Goal: Information Seeking & Learning: Learn about a topic

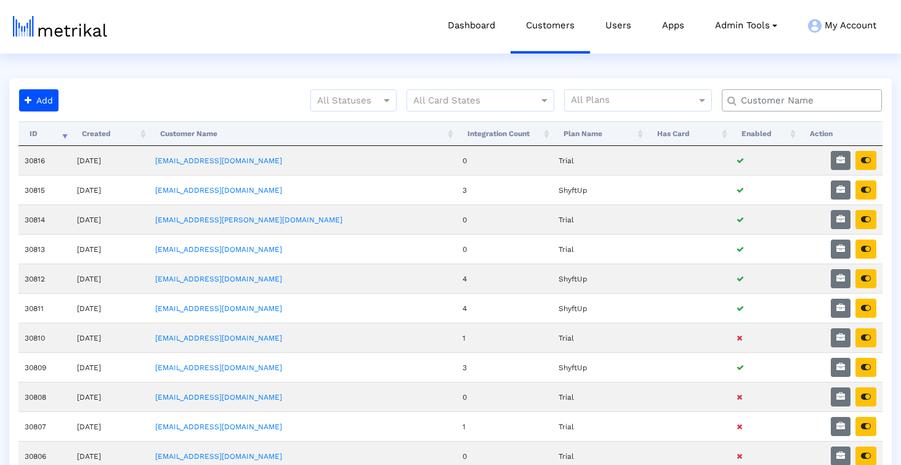
click at [773, 102] on input "text" at bounding box center [805, 100] width 145 height 13
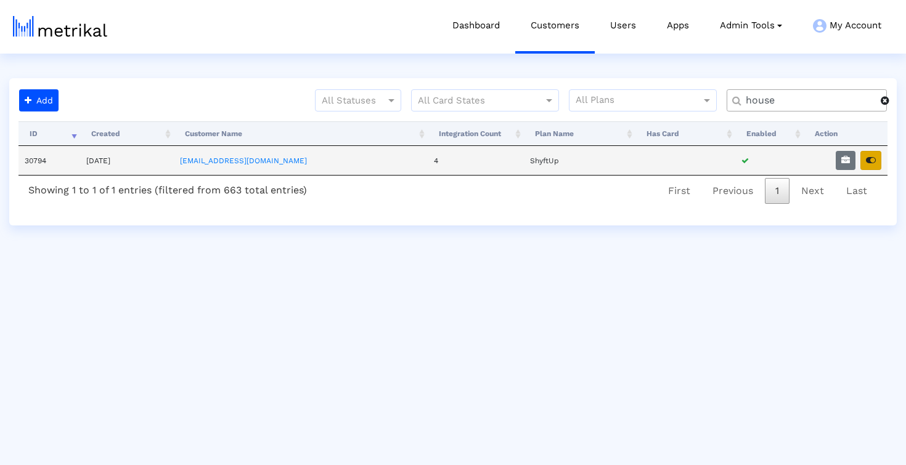
type input "house"
click at [868, 157] on icon "button" at bounding box center [871, 160] width 10 height 9
click at [840, 155] on button "button" at bounding box center [846, 160] width 20 height 19
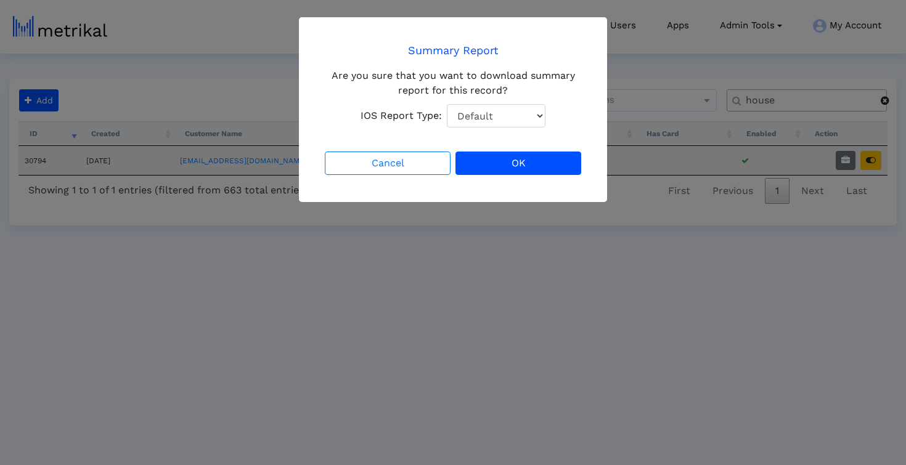
click at [480, 117] on select "Default Total Downloads New Downloads Redownloads" at bounding box center [496, 115] width 99 height 23
select select "1: 1"
click at [506, 163] on button "OK" at bounding box center [518, 163] width 126 height 23
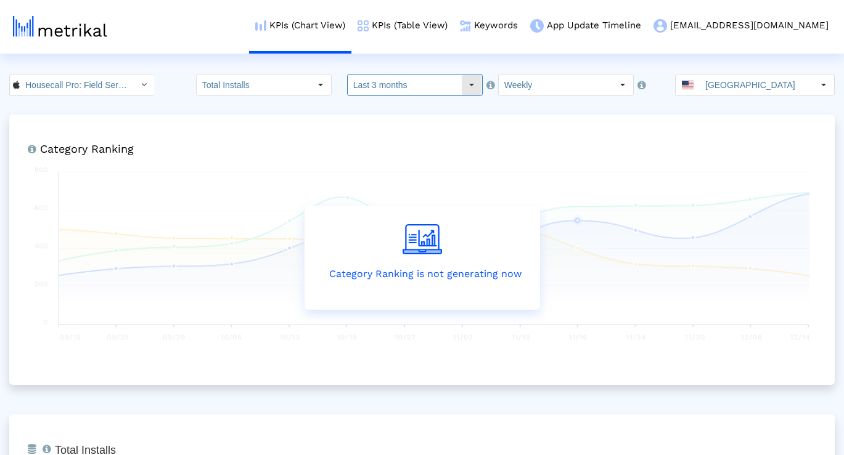
click at [403, 79] on input "Last 3 months" at bounding box center [404, 85] width 113 height 21
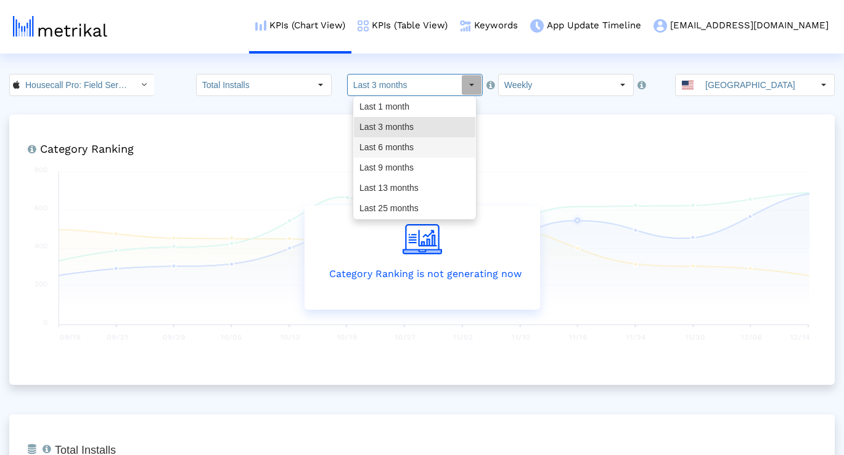
click at [398, 142] on div "Last 6 months" at bounding box center [414, 147] width 121 height 20
type input "Last 6 months"
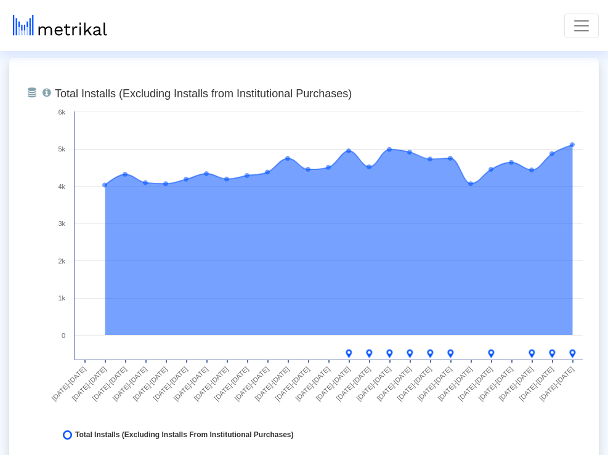
scroll to position [826, 0]
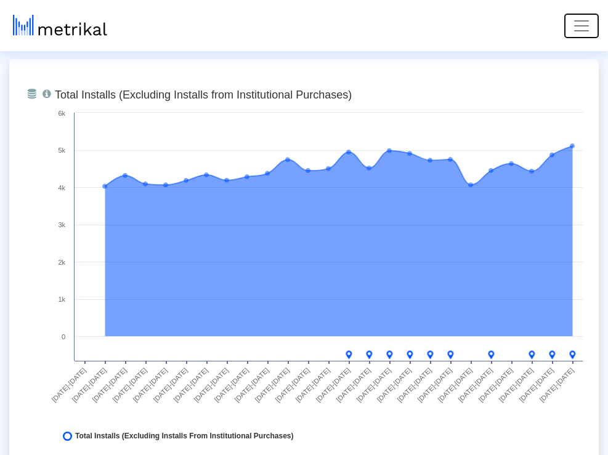
click at [575, 22] on span "Toggle navigation" at bounding box center [581, 26] width 18 height 18
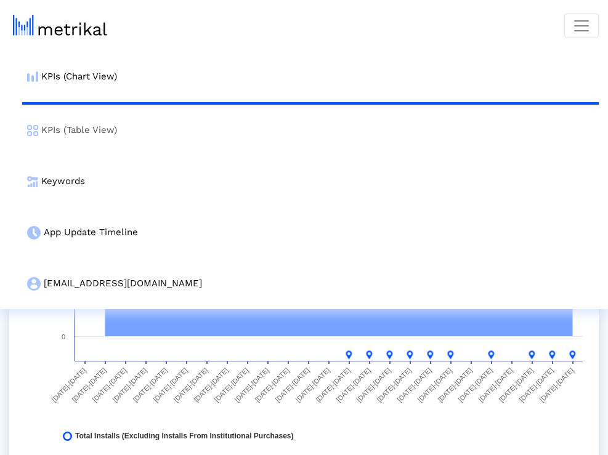
click at [275, 140] on link "KPIs (Table View)" at bounding box center [310, 130] width 577 height 51
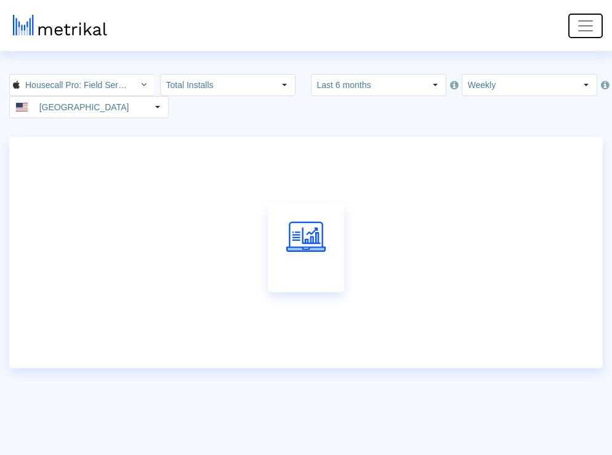
click at [575, 23] on button "Toggle navigation" at bounding box center [586, 26] width 35 height 25
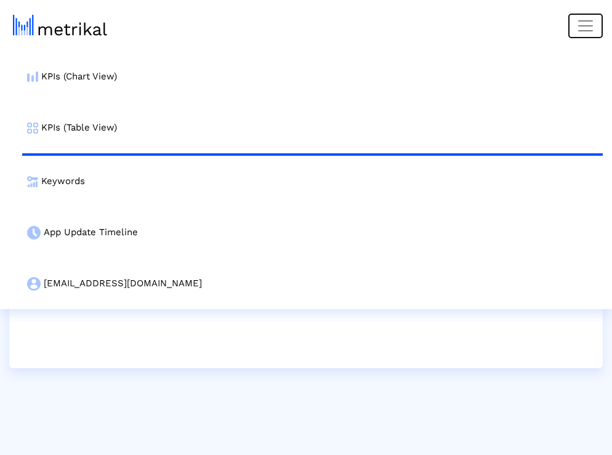
click at [575, 23] on button "Toggle navigation" at bounding box center [586, 26] width 35 height 25
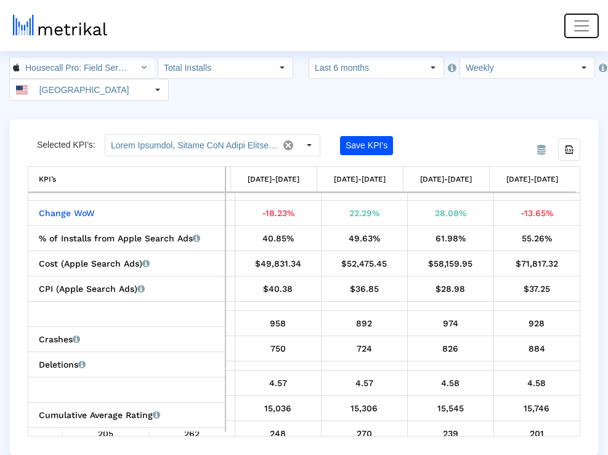
scroll to position [604, 0]
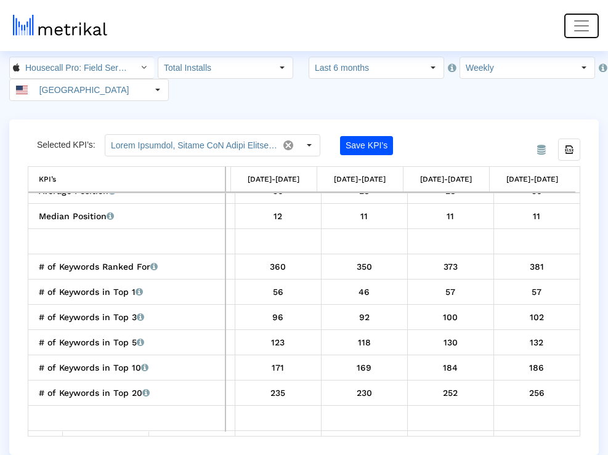
click at [572, 20] on span "Toggle navigation" at bounding box center [581, 26] width 18 height 18
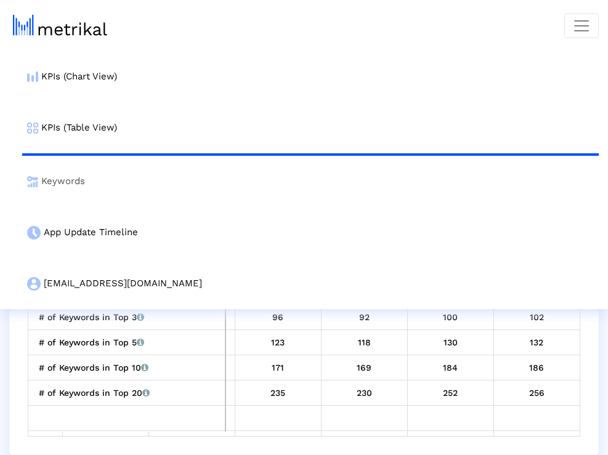
click at [275, 174] on link "Keywords" at bounding box center [310, 181] width 577 height 51
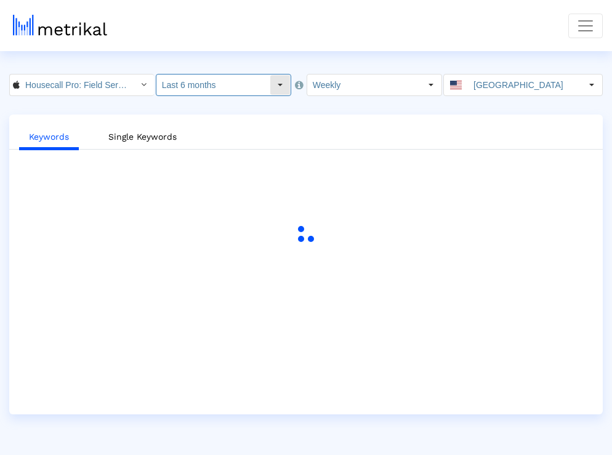
click at [262, 89] on input "Last 6 months" at bounding box center [213, 85] width 113 height 21
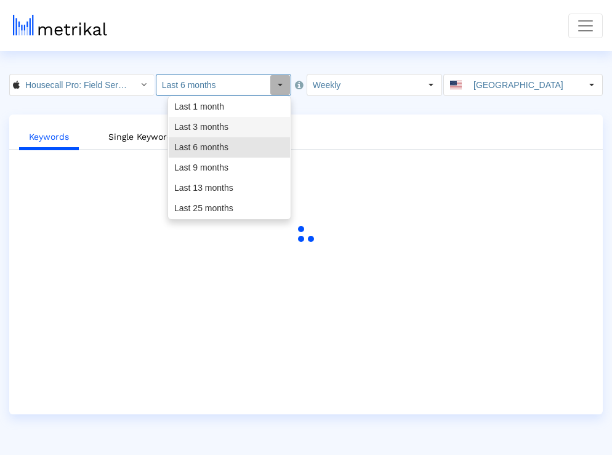
click at [261, 121] on div "Last 3 months" at bounding box center [229, 127] width 121 height 20
type input "Last 3 months"
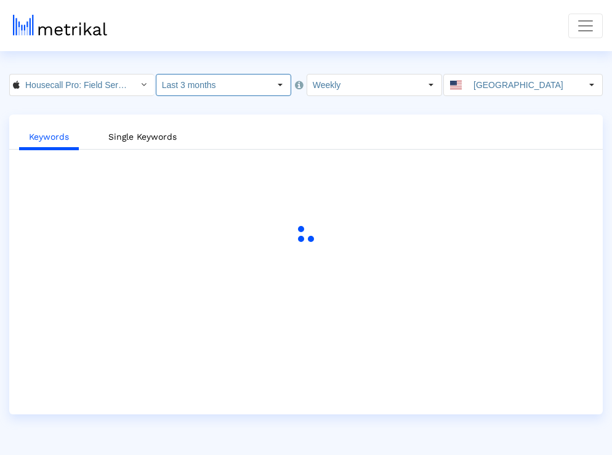
click at [352, 118] on div "Keywords Single Keywords" at bounding box center [306, 265] width 594 height 300
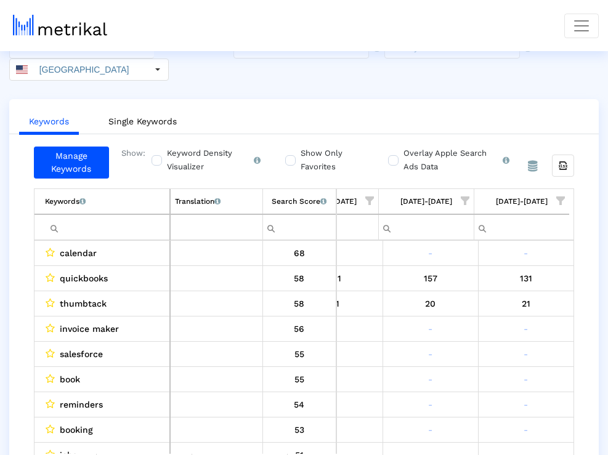
click at [562, 197] on span "Show filter options for column '08/03/25-08/09/25'" at bounding box center [560, 201] width 9 height 9
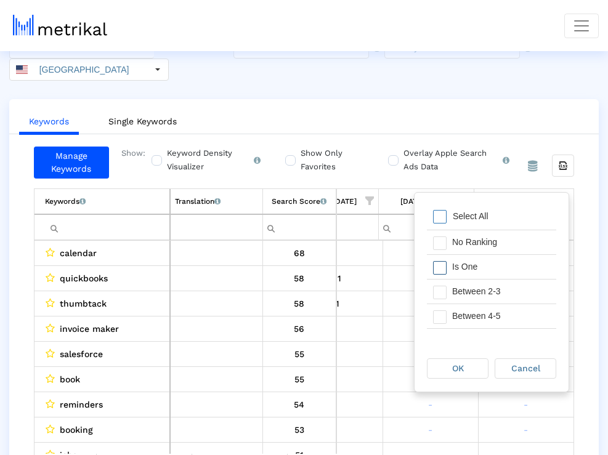
click at [498, 267] on div "Is One" at bounding box center [501, 267] width 110 height 24
click at [489, 296] on div "Between 2-3" at bounding box center [501, 292] width 110 height 24
click at [489, 306] on div "Between 4-5" at bounding box center [501, 316] width 110 height 24
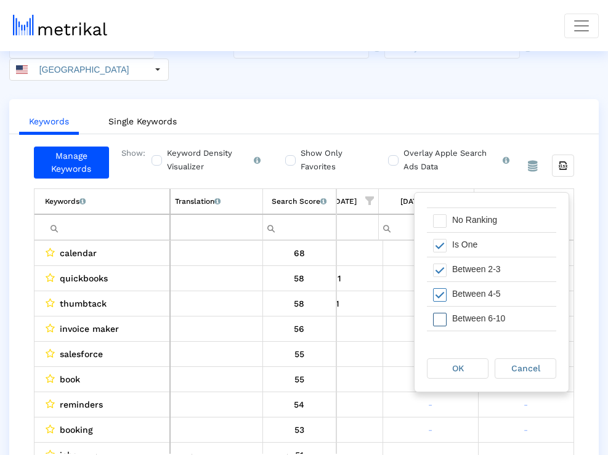
click at [487, 317] on div "Between 6-10" at bounding box center [501, 319] width 110 height 24
click at [478, 367] on div "OK" at bounding box center [458, 368] width 60 height 19
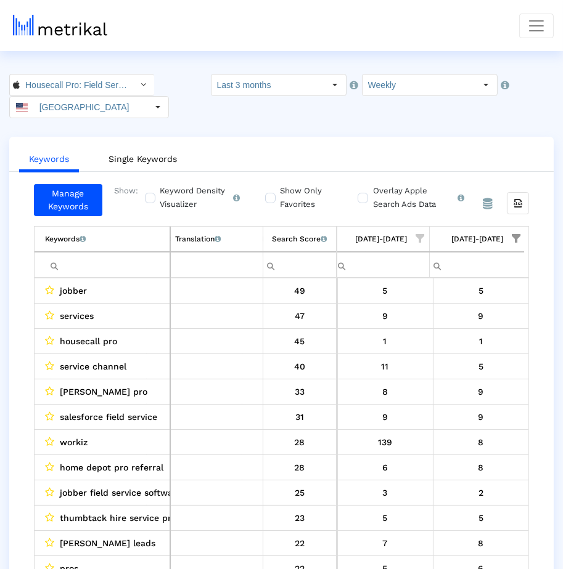
scroll to position [36, 0]
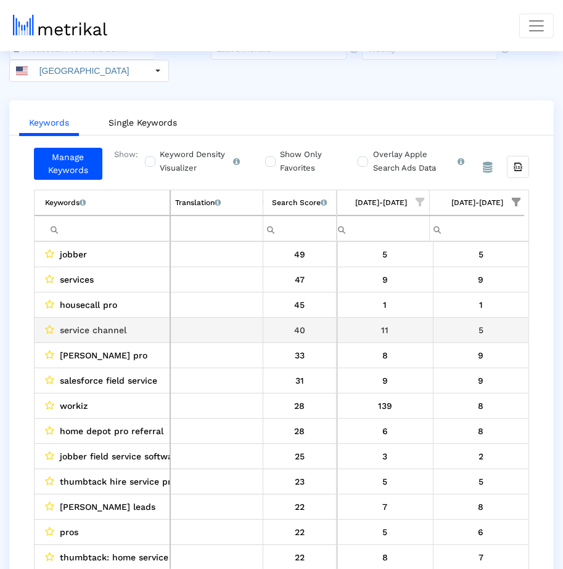
click at [489, 322] on div "5" at bounding box center [480, 330] width 87 height 16
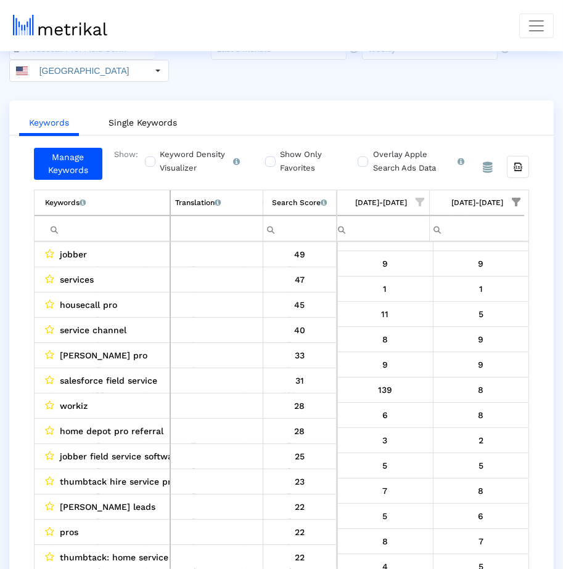
scroll to position [19, 0]
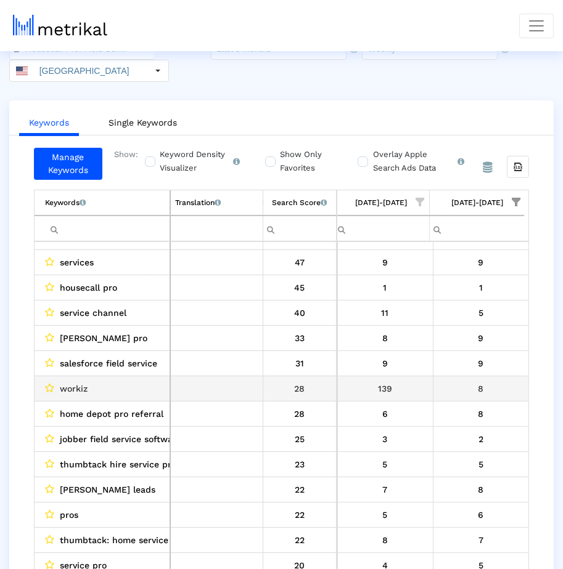
click at [74, 381] on span "workiz" at bounding box center [74, 389] width 28 height 16
copy span "workiz"
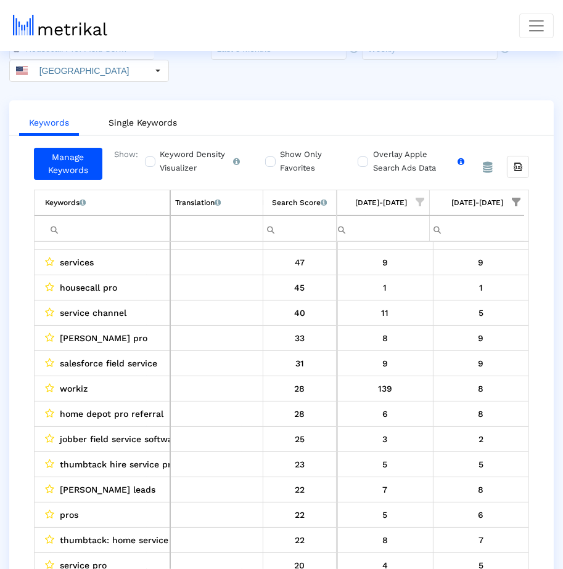
click at [370, 148] on label "Overlay Apple Search Ads Data Turn this on to view Apple Search Ads metrics (in…" at bounding box center [417, 161] width 94 height 27
click at [360, 151] on input "Overlay Apple Search Ads Data Turn this on to view Apple Search Ads metrics (in…" at bounding box center [361, 155] width 8 height 8
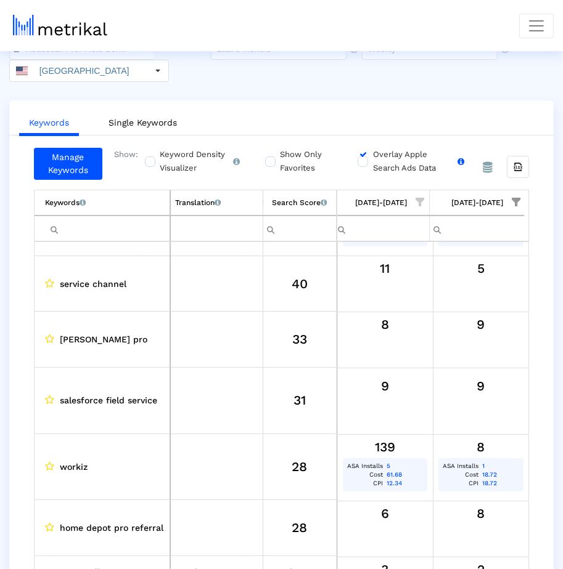
click at [370, 148] on label "Overlay Apple Search Ads Data Turn this on to view Apple Search Ads metrics (in…" at bounding box center [417, 161] width 94 height 27
click at [364, 151] on input "Overlay Apple Search Ads Data Turn this on to view Apple Search Ads metrics (in…" at bounding box center [361, 155] width 8 height 8
checkbox input "false"
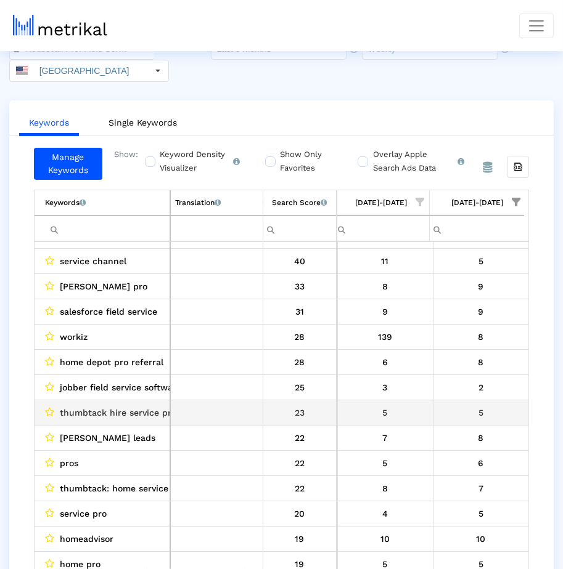
click at [453, 401] on td "5" at bounding box center [481, 413] width 96 height 25
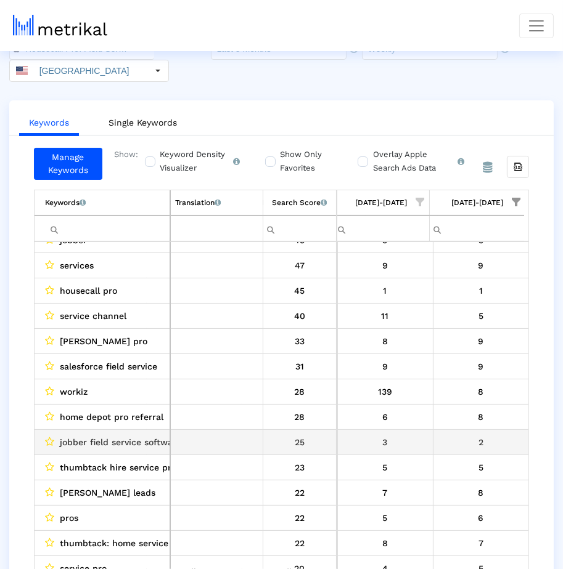
click at [115, 434] on span "jobber field service software" at bounding box center [120, 442] width 121 height 16
copy span "jobber field service software"
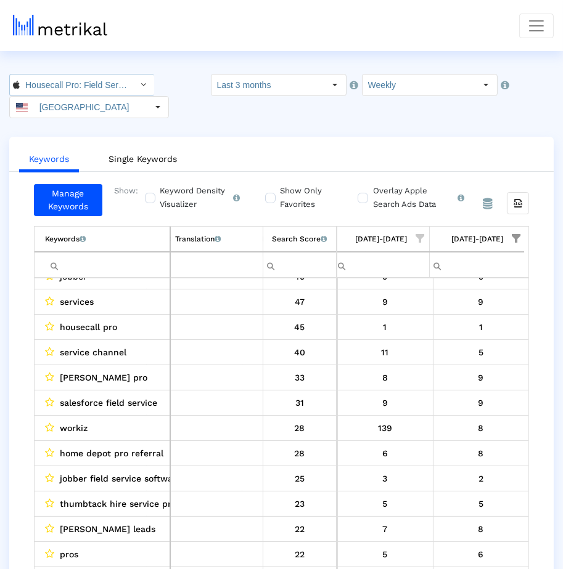
click at [89, 83] on input "Housecall Pro: Field Service < 692833651 >" at bounding box center [75, 85] width 111 height 21
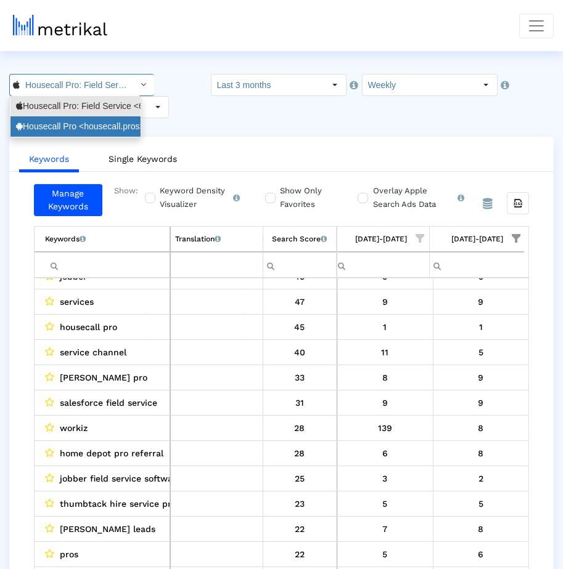
click at [94, 118] on div "Housecall Pro <housecall.pros>" at bounding box center [75, 126] width 130 height 20
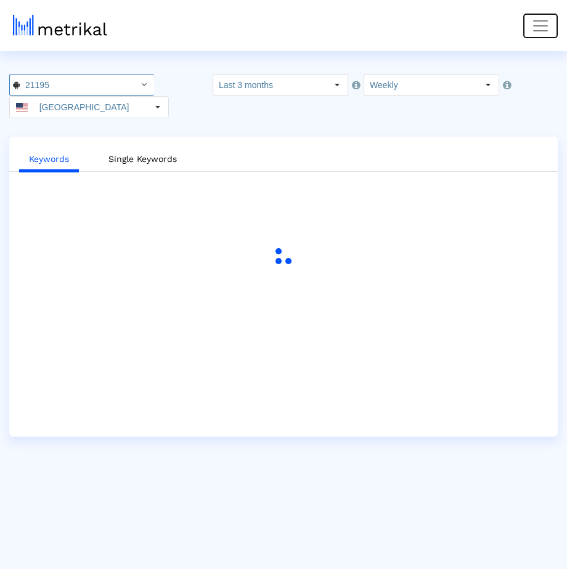
click at [542, 28] on span "Toggle navigation" at bounding box center [540, 26] width 18 height 18
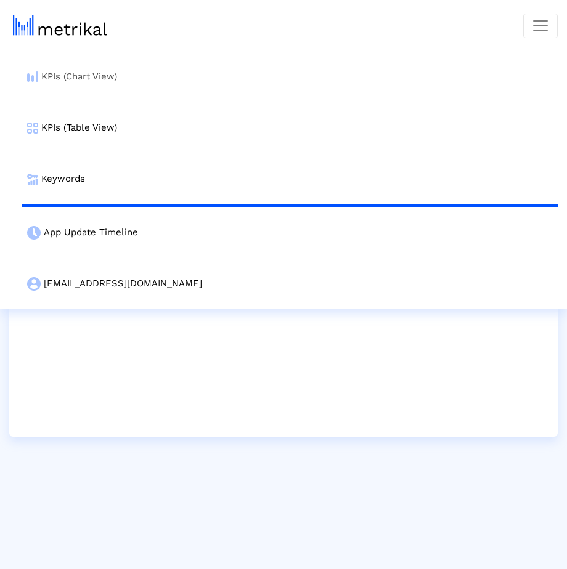
click at [272, 77] on link "KPIs (Chart View)" at bounding box center [289, 76] width 535 height 51
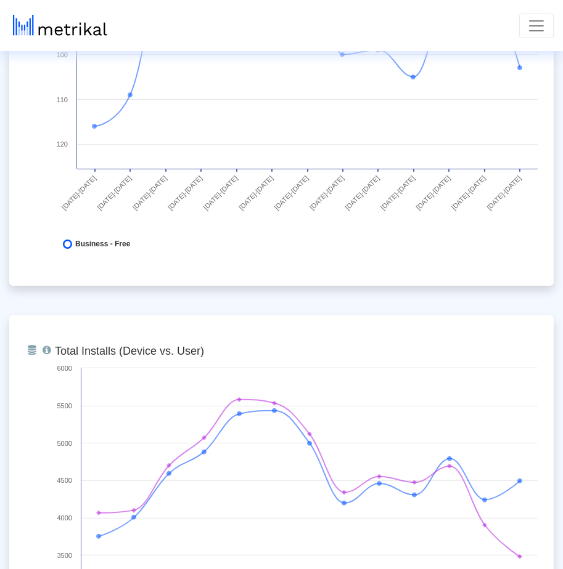
click at [526, 315] on div "From Database Total installs that the app received from all sources separately …" at bounding box center [281, 524] width 544 height 419
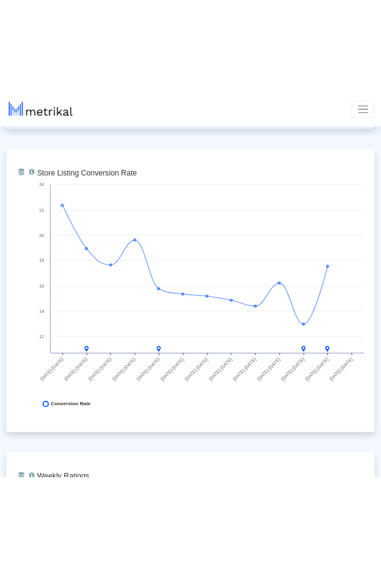
scroll to position [1420, 0]
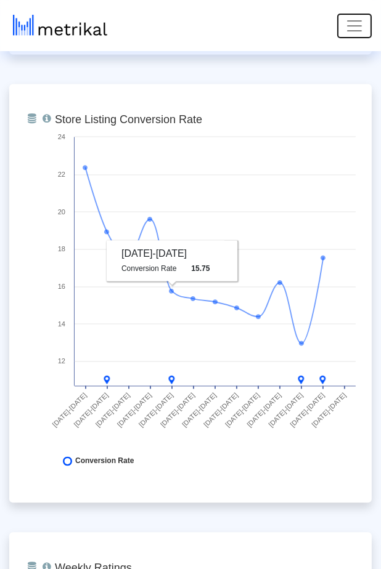
click at [357, 32] on span "Toggle navigation" at bounding box center [354, 26] width 18 height 18
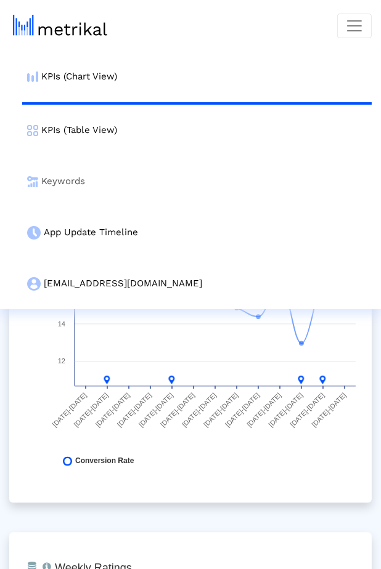
click at [266, 182] on link "Keywords" at bounding box center [196, 181] width 349 height 51
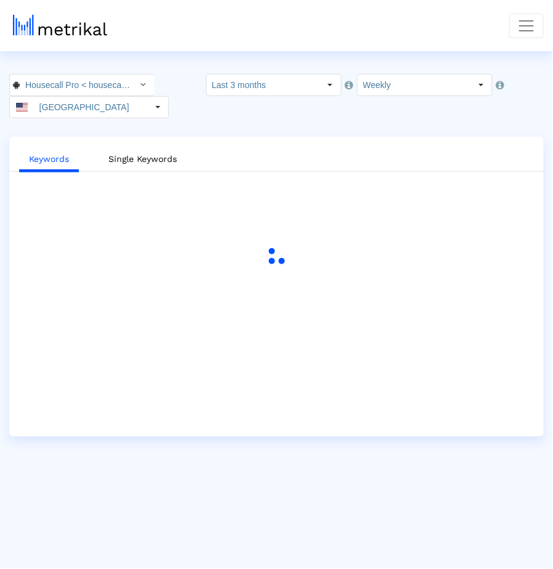
click at [348, 125] on crea-index "Housecall Pro < housecall.pros > Select how far back from [DATE] you would like…" at bounding box center [276, 255] width 553 height 363
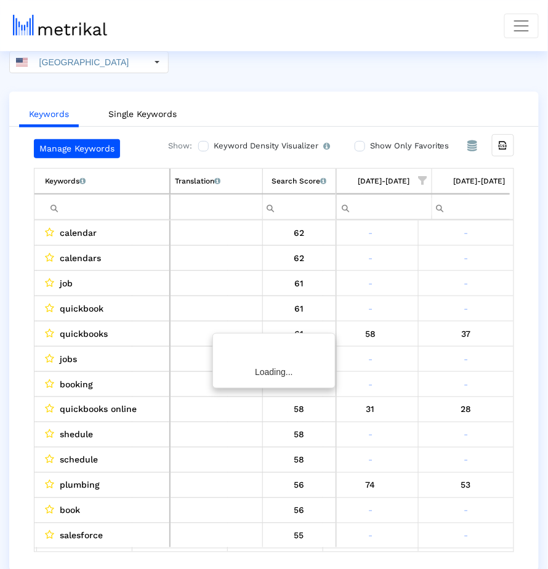
scroll to position [0, 1067]
click at [498, 177] on span "Show filter options for column '08/03/25-08/09/25'" at bounding box center [502, 180] width 9 height 9
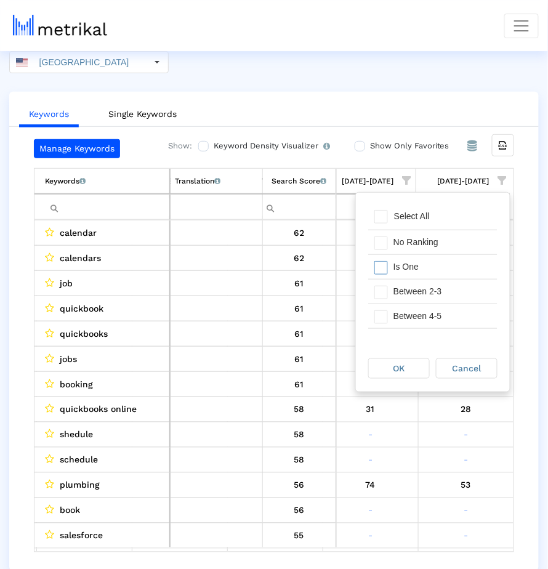
click at [414, 268] on div "Is One" at bounding box center [443, 267] width 110 height 24
click at [414, 283] on div "Between 2-3" at bounding box center [443, 292] width 110 height 24
click at [414, 305] on div "Between 4-5" at bounding box center [443, 316] width 110 height 24
click at [414, 306] on div "Between 6-10" at bounding box center [443, 311] width 110 height 24
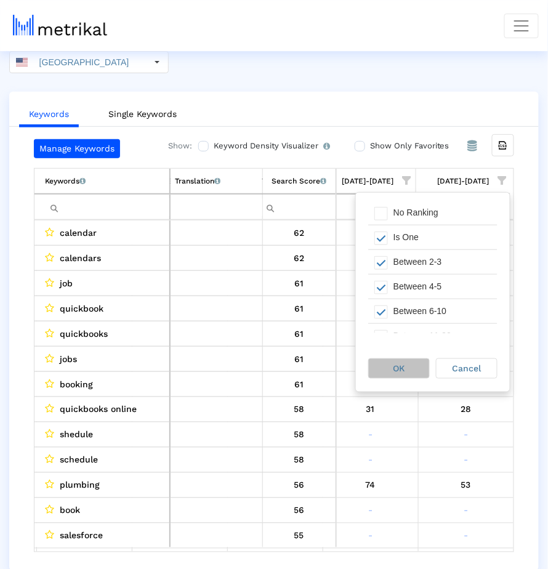
click at [413, 370] on div "OK" at bounding box center [399, 368] width 60 height 19
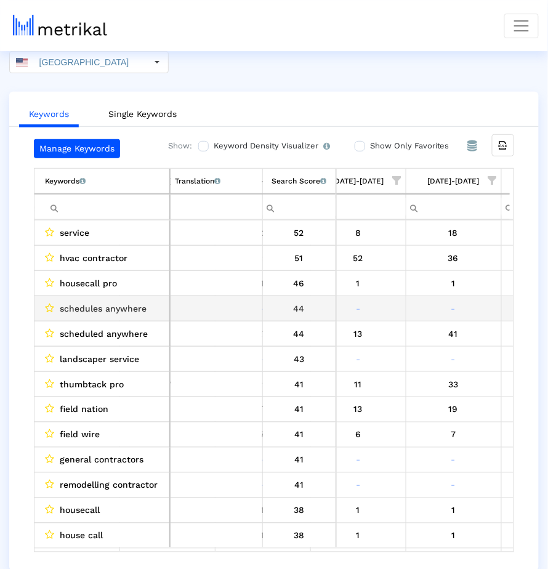
scroll to position [0, 765]
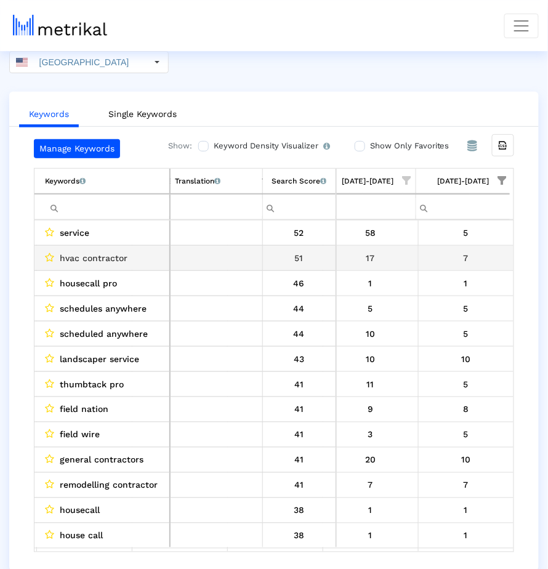
click at [67, 254] on span "hvac contractor" at bounding box center [94, 258] width 68 height 16
drag, startPoint x: 67, startPoint y: 254, endPoint x: 106, endPoint y: 254, distance: 38.8
click at [107, 254] on span "hvac contractor" at bounding box center [94, 258] width 68 height 16
copy span "hvac contractor"
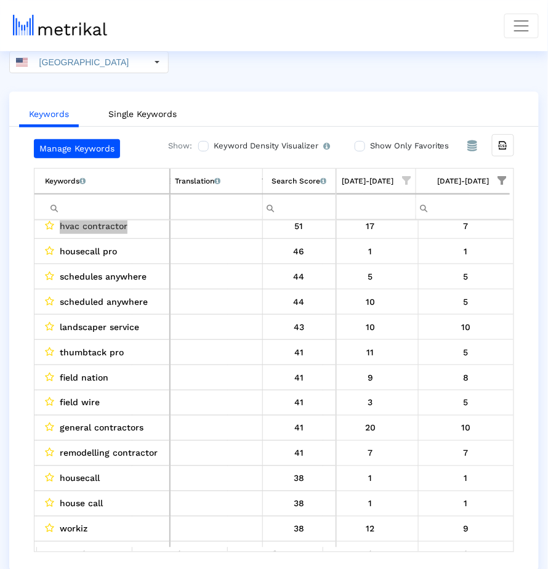
scroll to position [34, 0]
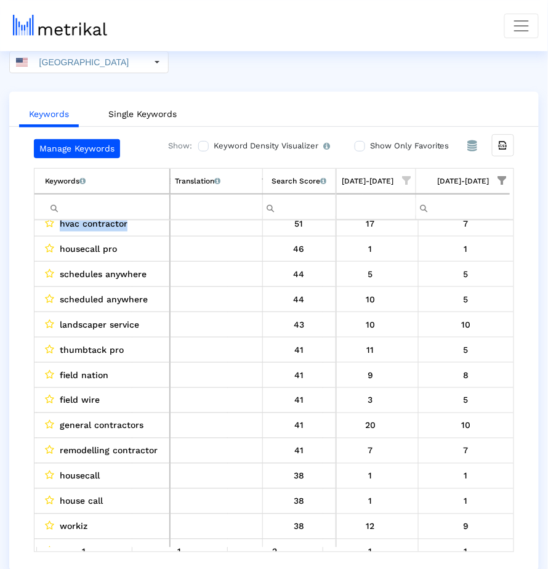
click at [83, 346] on span "thumbtack pro" at bounding box center [92, 350] width 64 height 16
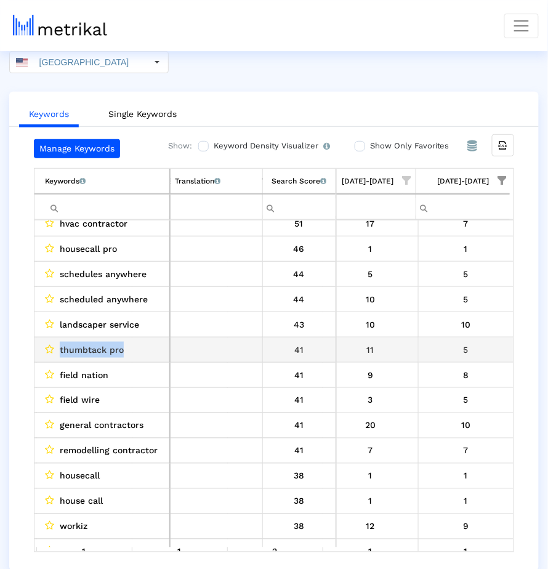
drag, startPoint x: 83, startPoint y: 346, endPoint x: 116, endPoint y: 346, distance: 33.3
click at [116, 346] on span "thumbtack pro" at bounding box center [92, 350] width 64 height 16
copy span "thumbtack pro"
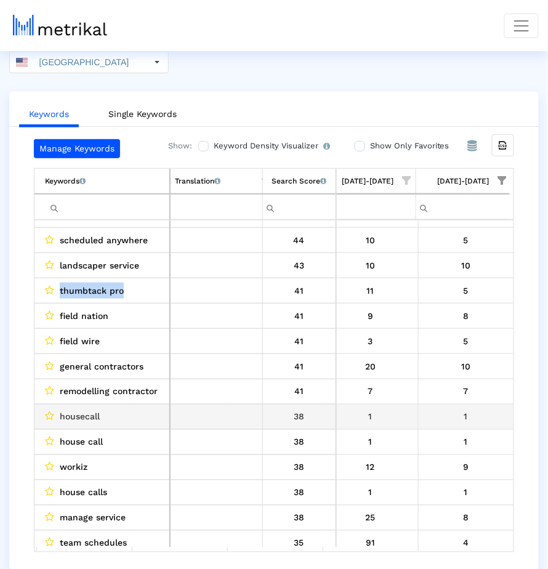
scroll to position [94, 0]
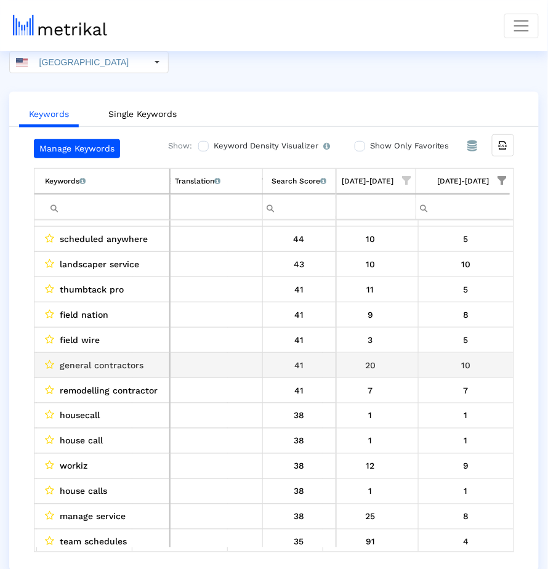
click at [443, 365] on div "10" at bounding box center [466, 365] width 87 height 16
click at [60, 367] on span "general contractors" at bounding box center [102, 365] width 84 height 16
drag, startPoint x: 60, startPoint y: 367, endPoint x: 118, endPoint y: 368, distance: 57.9
click at [118, 367] on span "general contractors" at bounding box center [102, 365] width 84 height 16
copy span "general contractors"
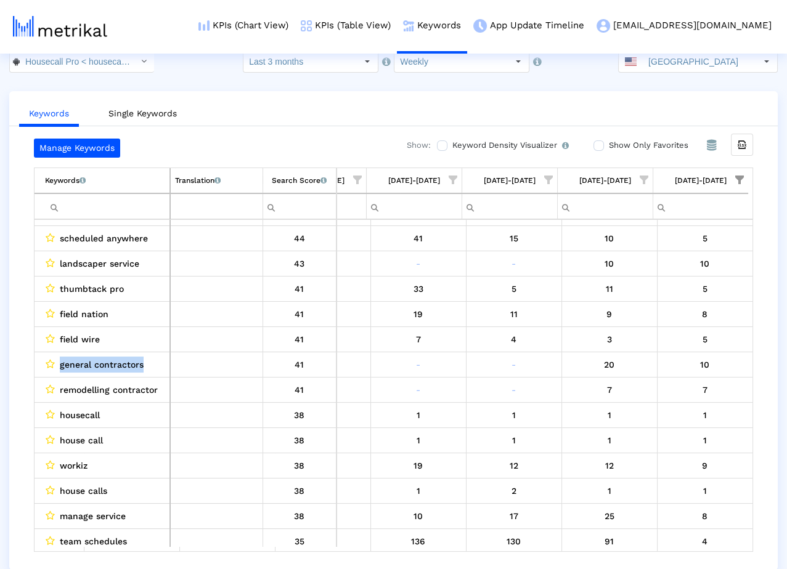
scroll to position [0, 829]
click at [134, 62] on div "Select" at bounding box center [144, 62] width 20 height 20
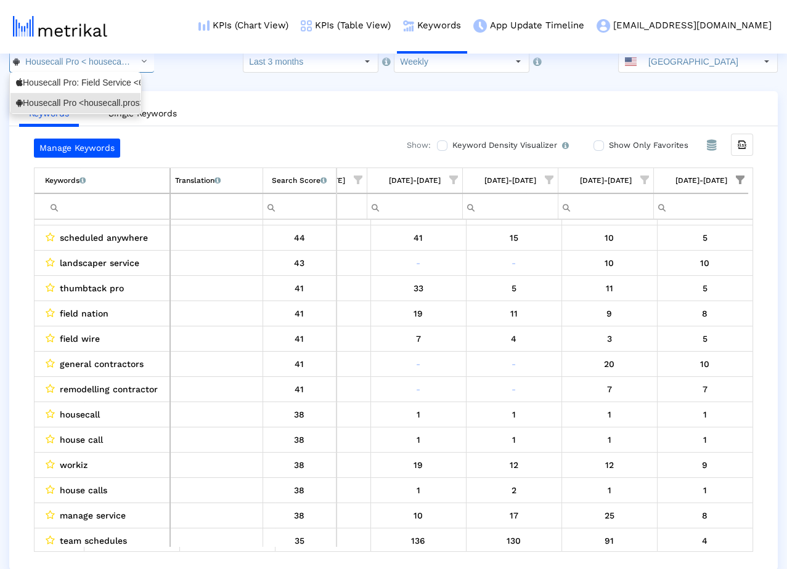
scroll to position [0, 35]
click at [121, 89] on div "Housecall Pro: Field Service <692833651>" at bounding box center [75, 83] width 130 height 20
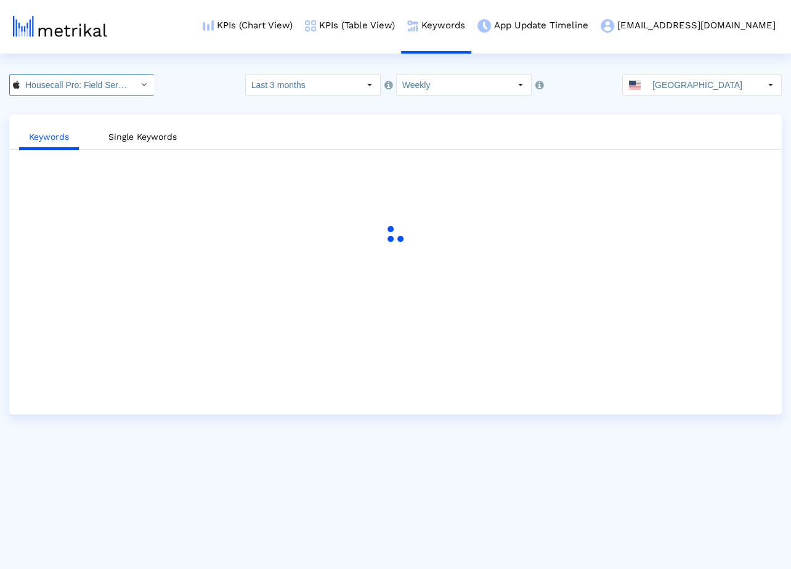
scroll to position [0, 76]
click at [388, 32] on link "KPIs (Table View)" at bounding box center [350, 25] width 102 height 51
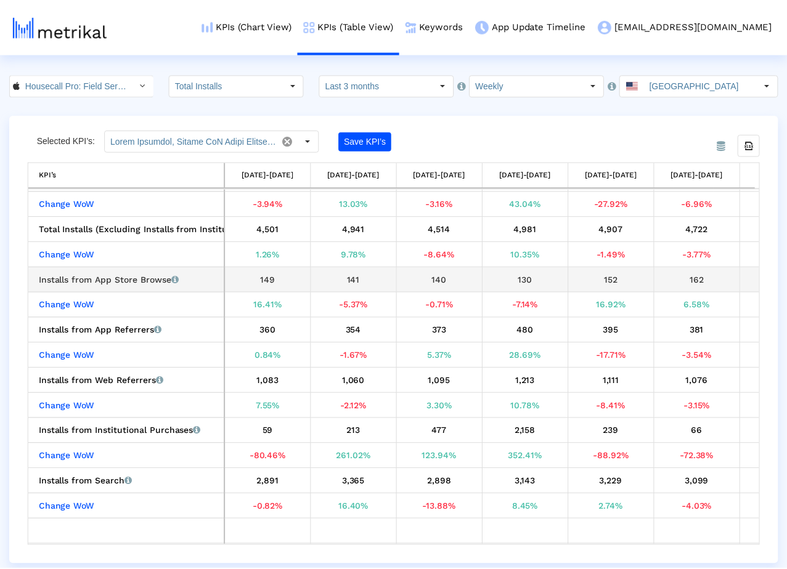
scroll to position [25, 0]
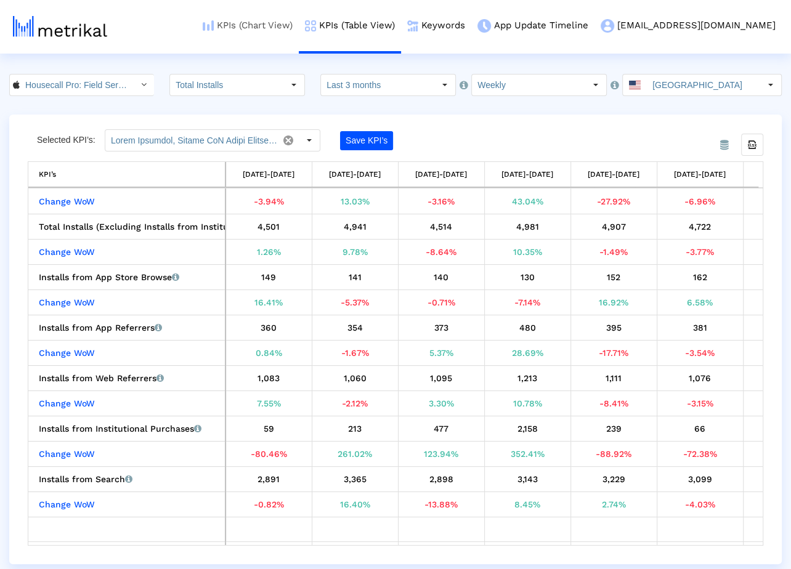
click at [298, 23] on link "KPIs (Chart View)" at bounding box center [248, 25] width 102 height 51
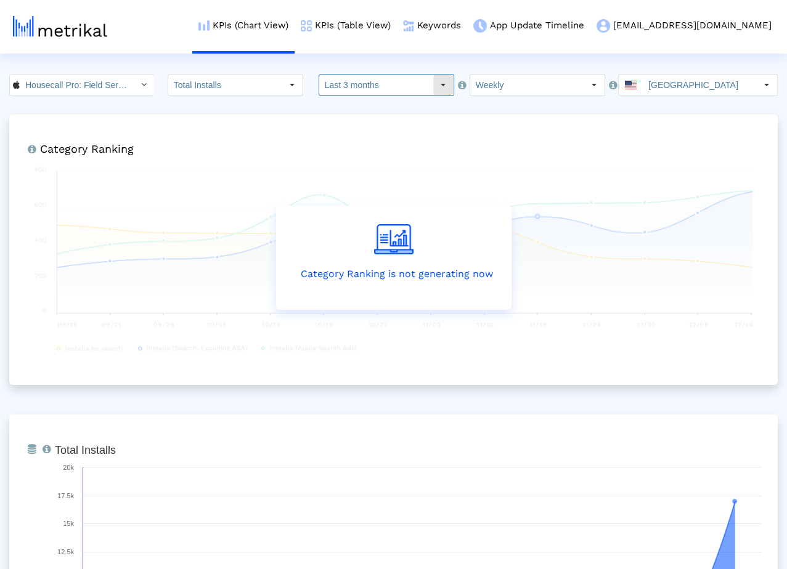
click at [370, 91] on input "Last 3 months" at bounding box center [375, 85] width 113 height 21
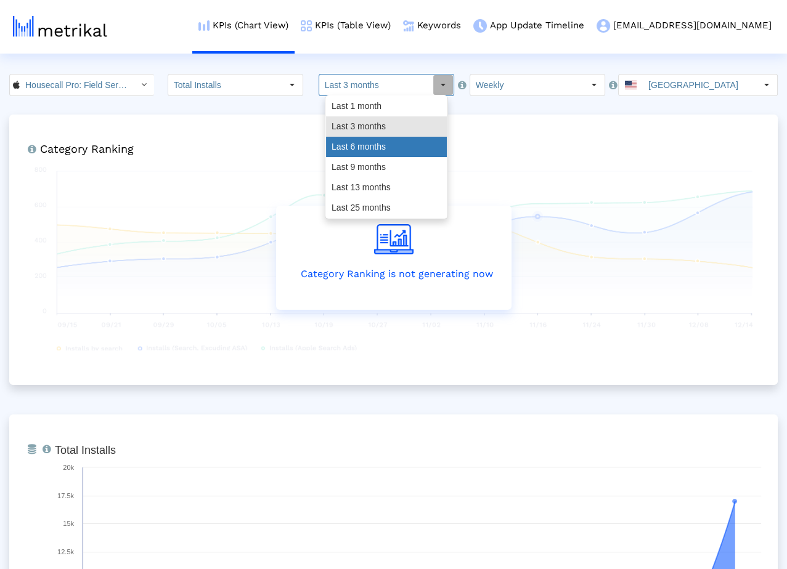
click at [370, 147] on div "Last 6 months" at bounding box center [386, 147] width 121 height 20
type input "Last 6 months"
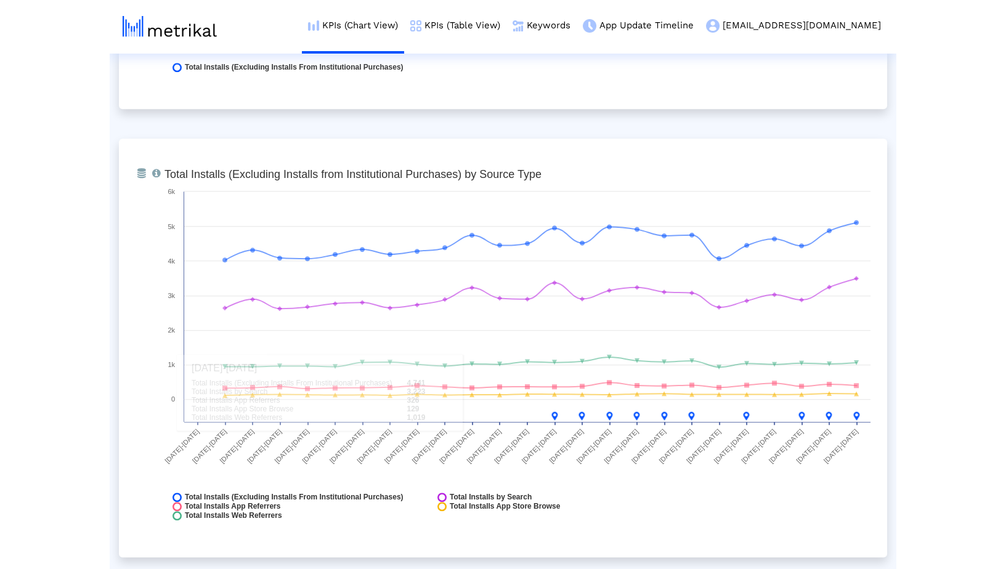
scroll to position [1179, 0]
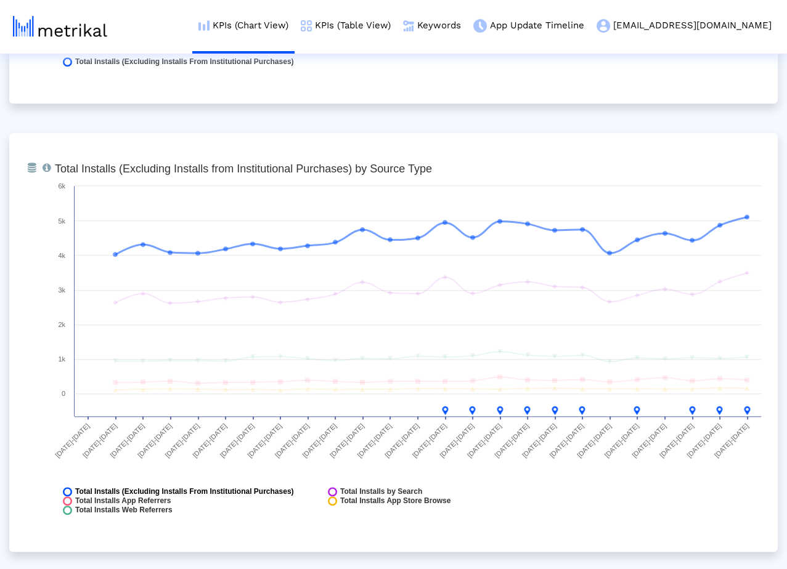
click at [245, 465] on span "Total Installs (Excluding Installs From Institutional Purchases)" at bounding box center [184, 491] width 219 height 9
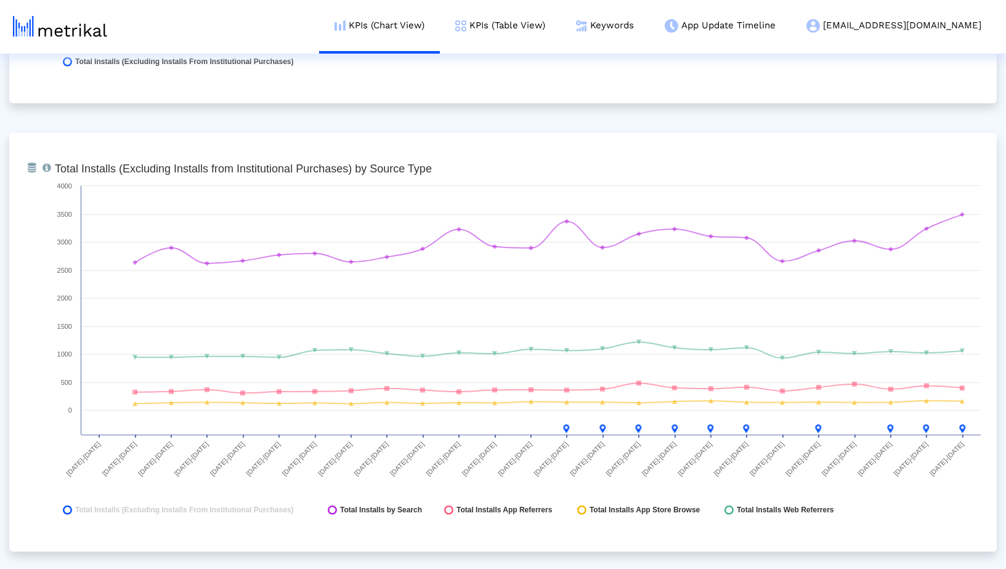
click at [905, 465] on rect at bounding box center [518, 343] width 938 height 370
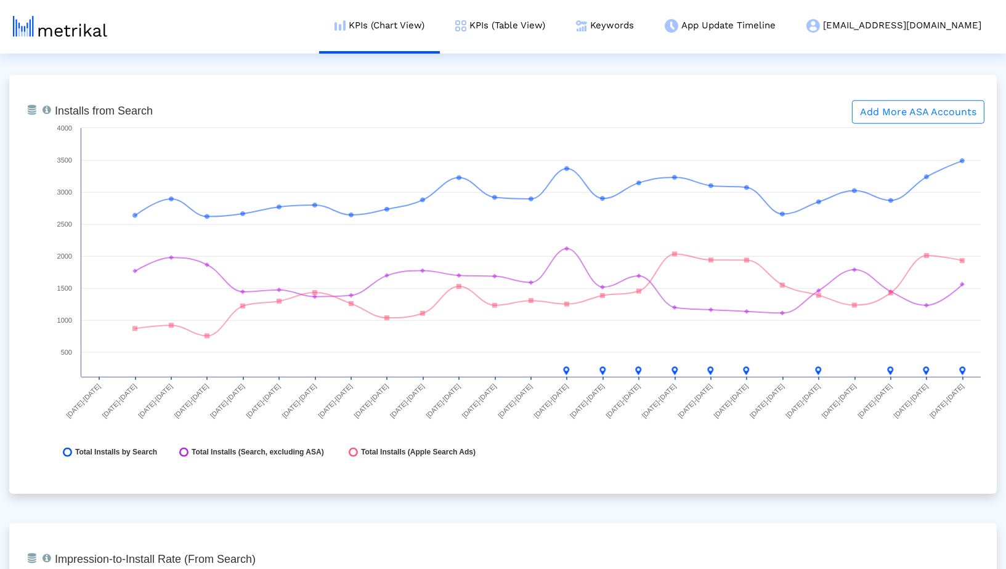
scroll to position [1685, 0]
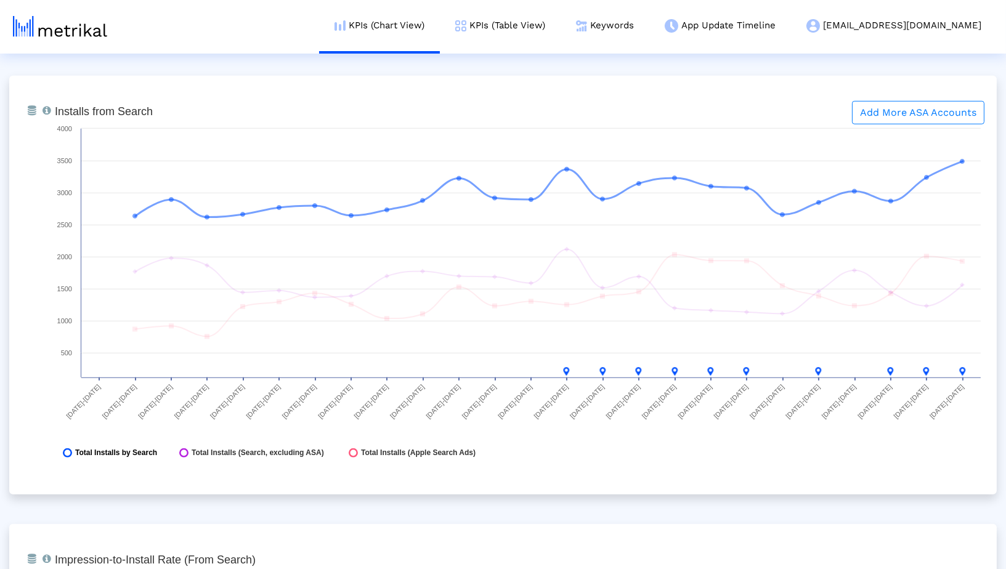
click at [103, 450] on span "Total Installs by Search" at bounding box center [116, 453] width 82 height 9
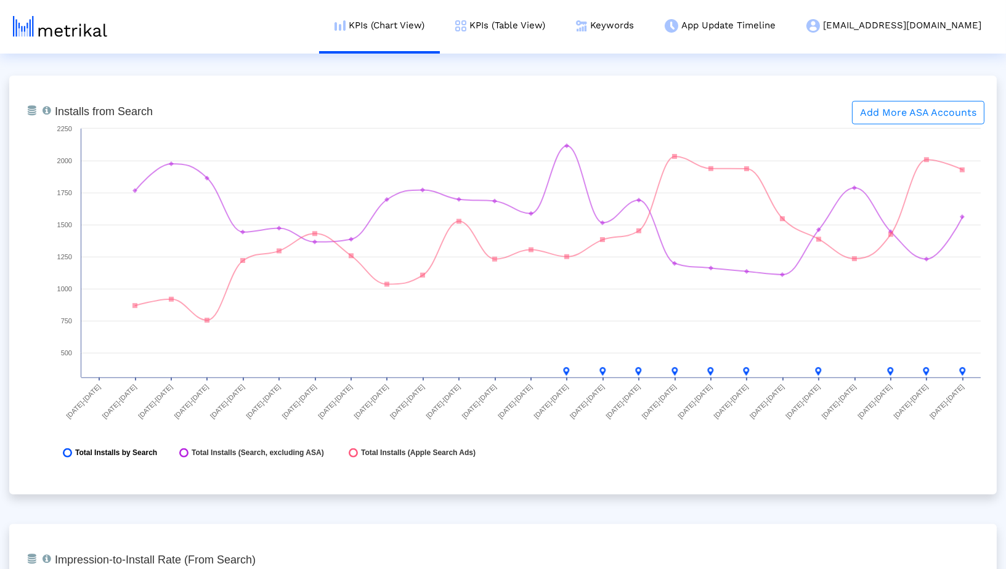
click at [103, 450] on span "Total Installs by Search" at bounding box center [116, 453] width 82 height 9
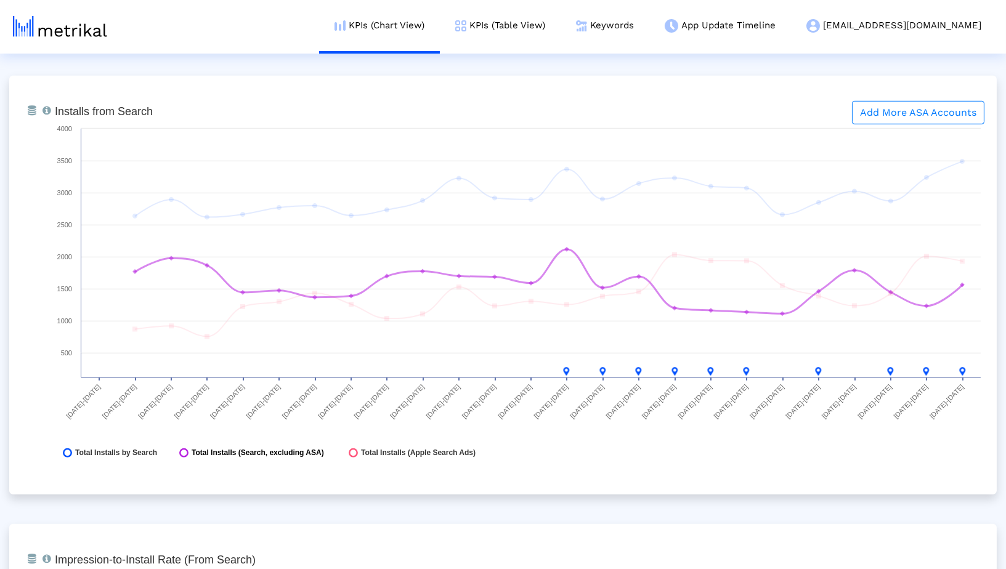
click at [235, 449] on span "Total Installs (Search, excluding ASA)" at bounding box center [258, 453] width 132 height 9
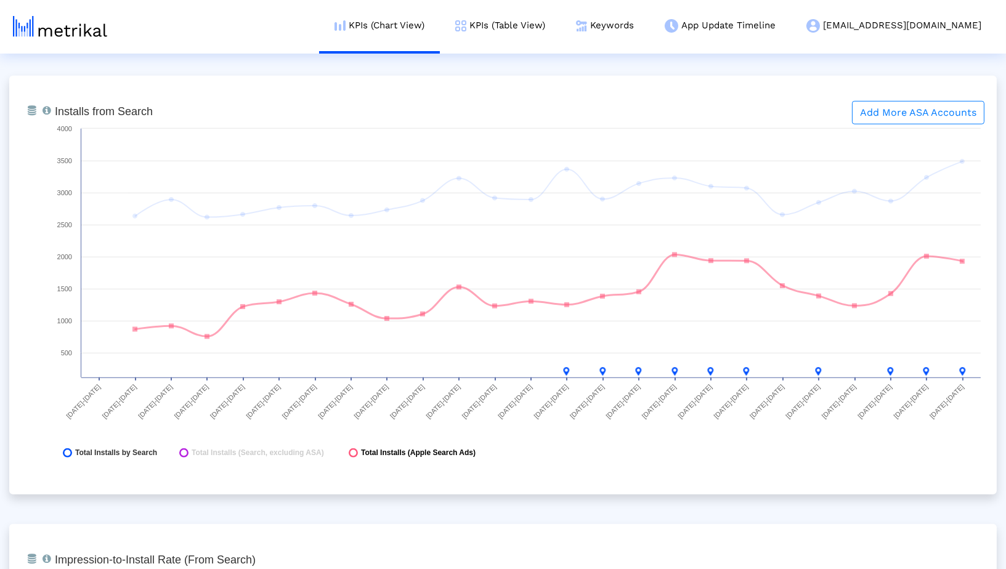
click at [359, 449] on div "Total Installs (Apple Search Ads)" at bounding box center [412, 453] width 127 height 9
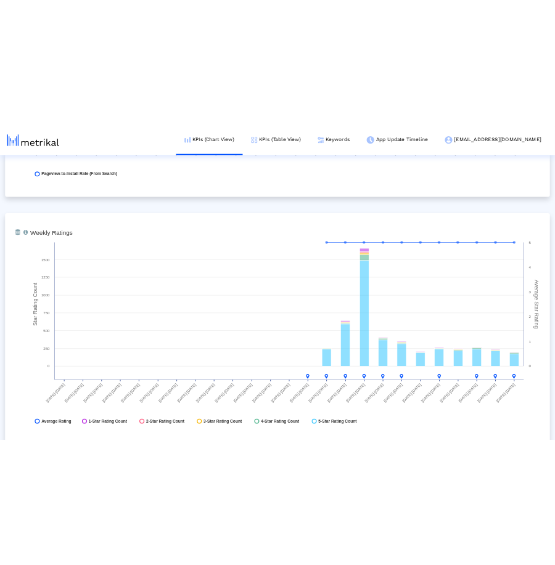
scroll to position [2969, 0]
